Goal: Book appointment/travel/reservation

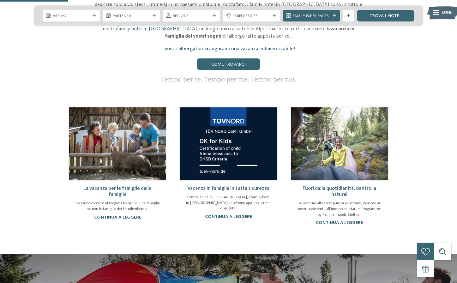
click at [129, 186] on link "La vacanza per le famiglie dalle famiglie" at bounding box center [117, 191] width 68 height 11
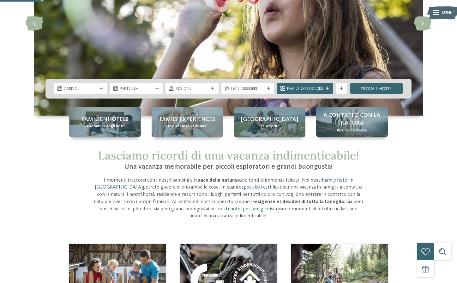
scroll to position [89, 0]
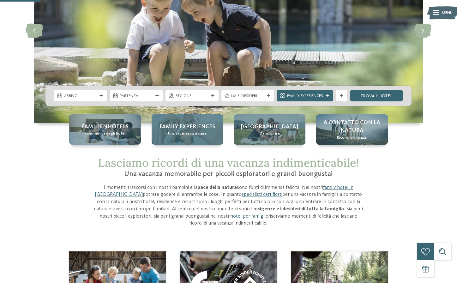
click at [194, 129] on span "Family experiences" at bounding box center [188, 127] width 56 height 8
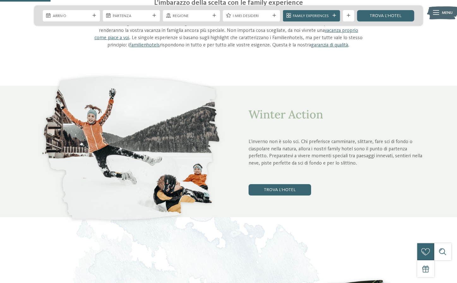
scroll to position [262, 0]
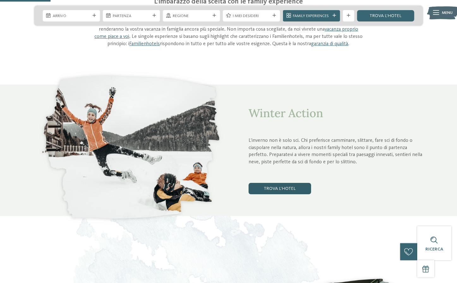
click at [292, 188] on link "trova l’hotel" at bounding box center [280, 188] width 63 height 11
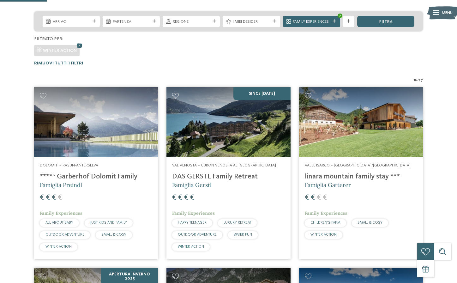
scroll to position [137, 0]
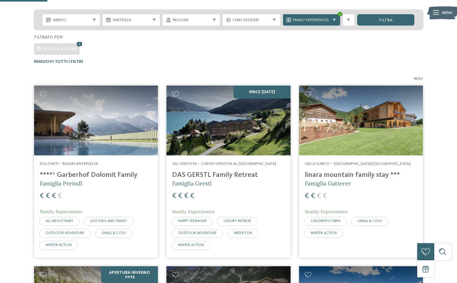
click at [338, 177] on h4 "linara mountain family stay ***" at bounding box center [361, 175] width 113 height 9
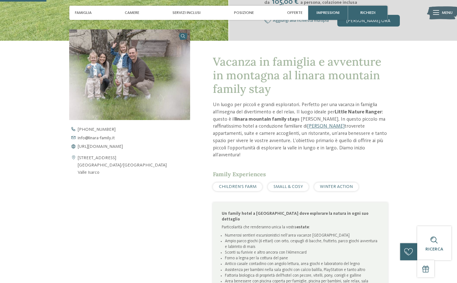
scroll to position [183, 0]
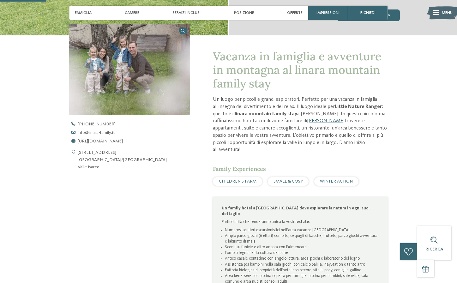
click at [242, 179] on span "CHILDREN’S FARM" at bounding box center [238, 181] width 38 height 4
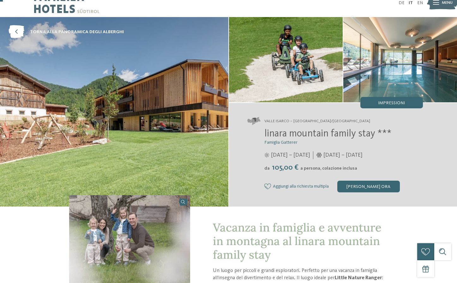
scroll to position [11, 0]
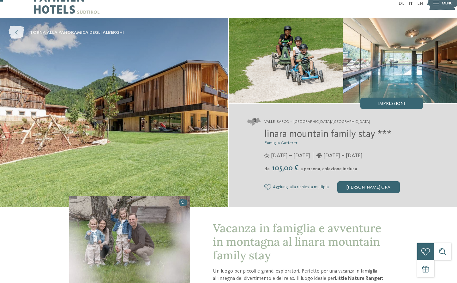
click at [17, 34] on icon at bounding box center [17, 32] width 16 height 13
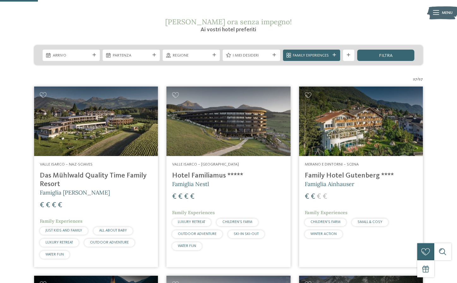
scroll to position [30, 0]
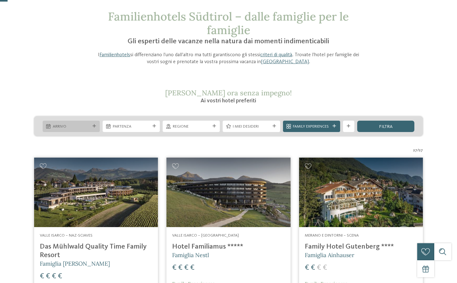
click at [88, 124] on span "Arrivo" at bounding box center [71, 127] width 37 height 6
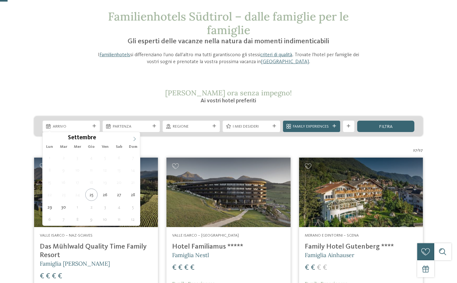
click at [133, 137] on icon at bounding box center [134, 139] width 4 height 4
type div "15.12.2025"
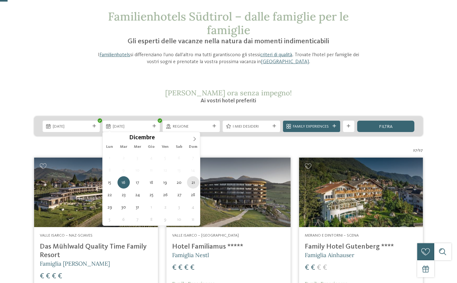
type div "21.12.2025"
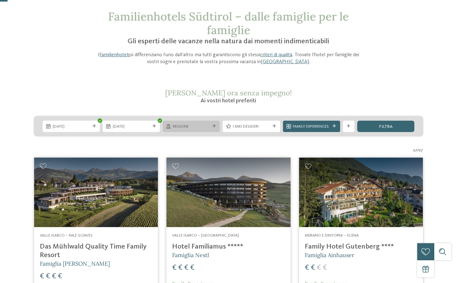
click at [202, 122] on div "Regione" at bounding box center [191, 126] width 57 height 11
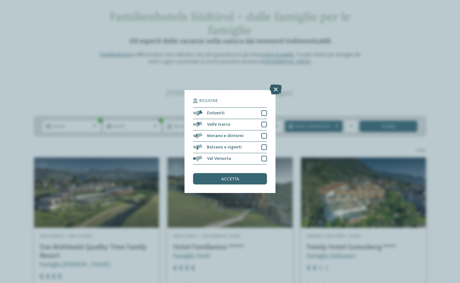
click at [276, 84] on icon at bounding box center [276, 89] width 12 height 10
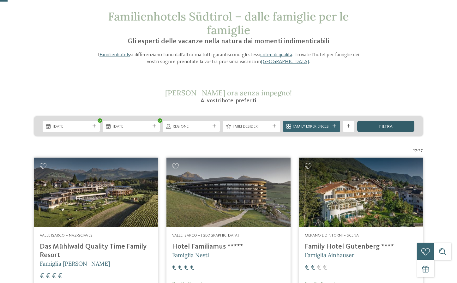
click at [377, 121] on div "filtra" at bounding box center [385, 126] width 57 height 11
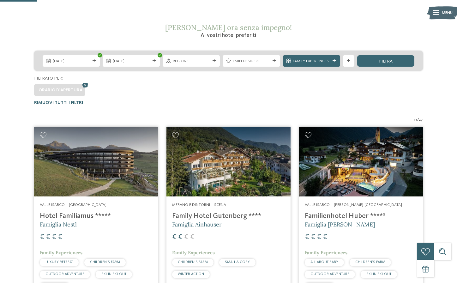
scroll to position [95, 0]
click at [316, 62] on span "Family Experiences" at bounding box center [311, 61] width 37 height 6
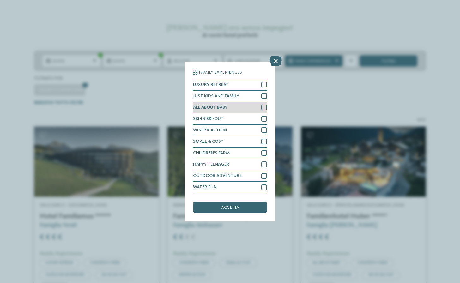
click at [262, 105] on div at bounding box center [264, 108] width 6 height 6
click at [261, 116] on div at bounding box center [264, 119] width 6 height 6
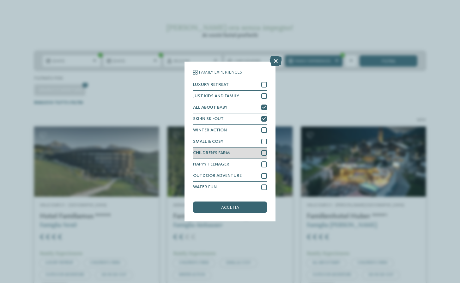
click at [262, 150] on div at bounding box center [264, 153] width 6 height 6
click at [262, 185] on div at bounding box center [264, 188] width 6 height 6
click at [231, 205] on span "accetta" at bounding box center [230, 207] width 18 height 4
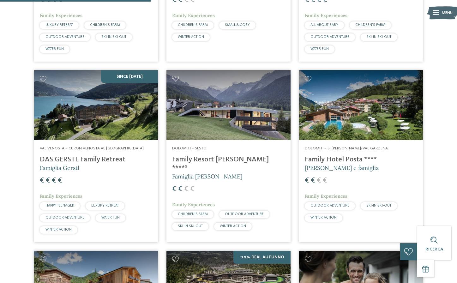
scroll to position [335, 0]
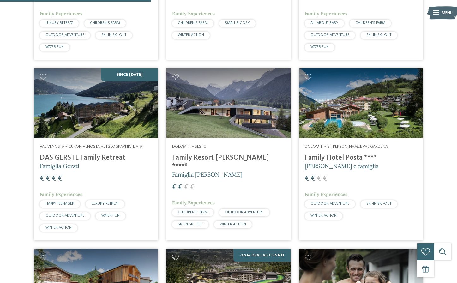
click at [223, 156] on h4 "Family Resort Rainer ****ˢ" at bounding box center [228, 162] width 113 height 17
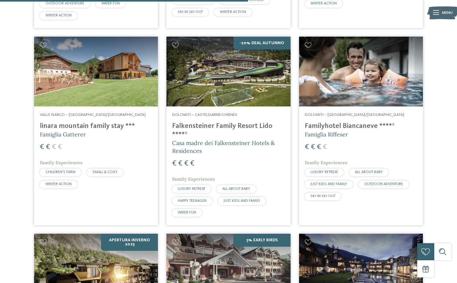
scroll to position [551, 0]
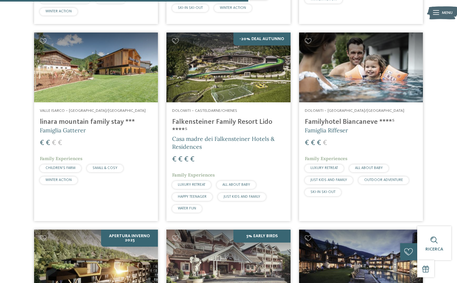
click at [347, 121] on h4 "Familyhotel Biancaneve ****ˢ" at bounding box center [361, 122] width 113 height 9
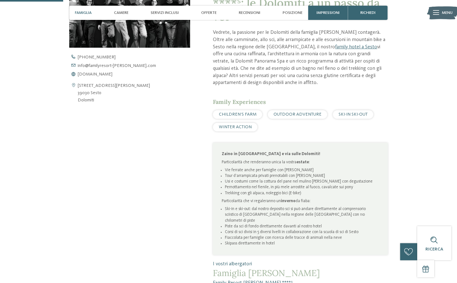
scroll to position [232, 0]
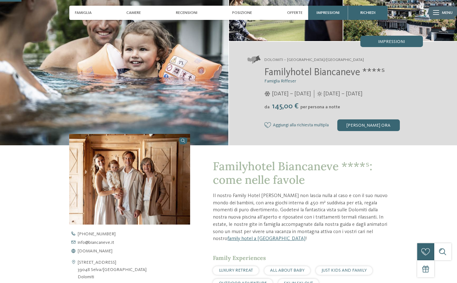
scroll to position [73, 0]
